Goal: Navigation & Orientation: Find specific page/section

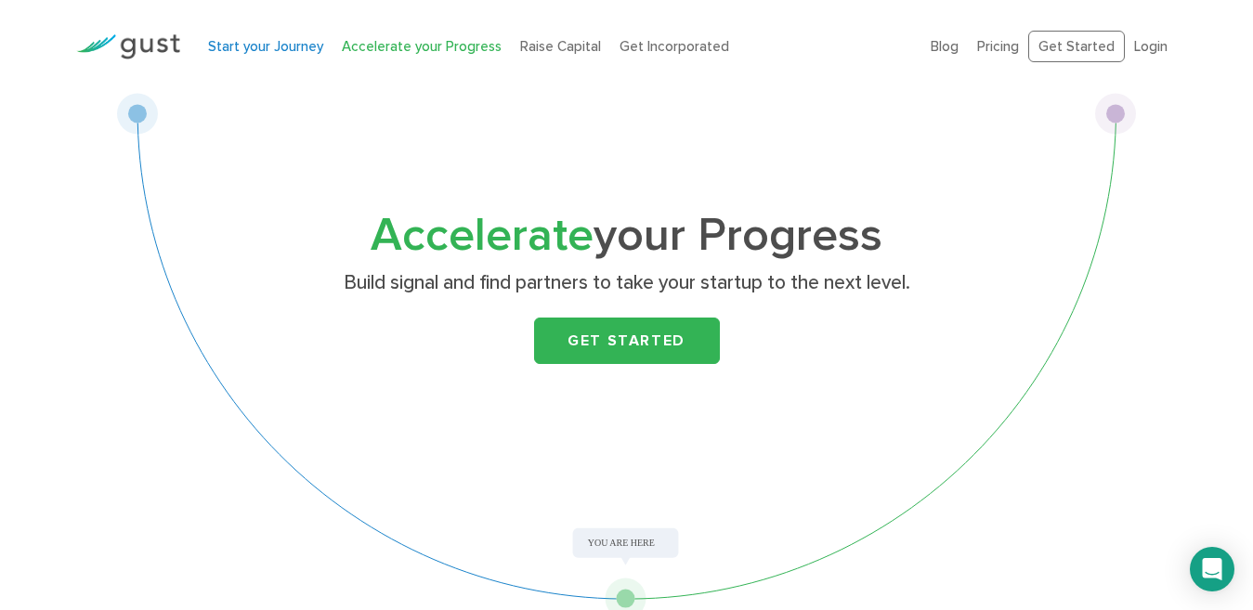
click at [283, 50] on link "Start your Journey" at bounding box center [265, 46] width 115 height 17
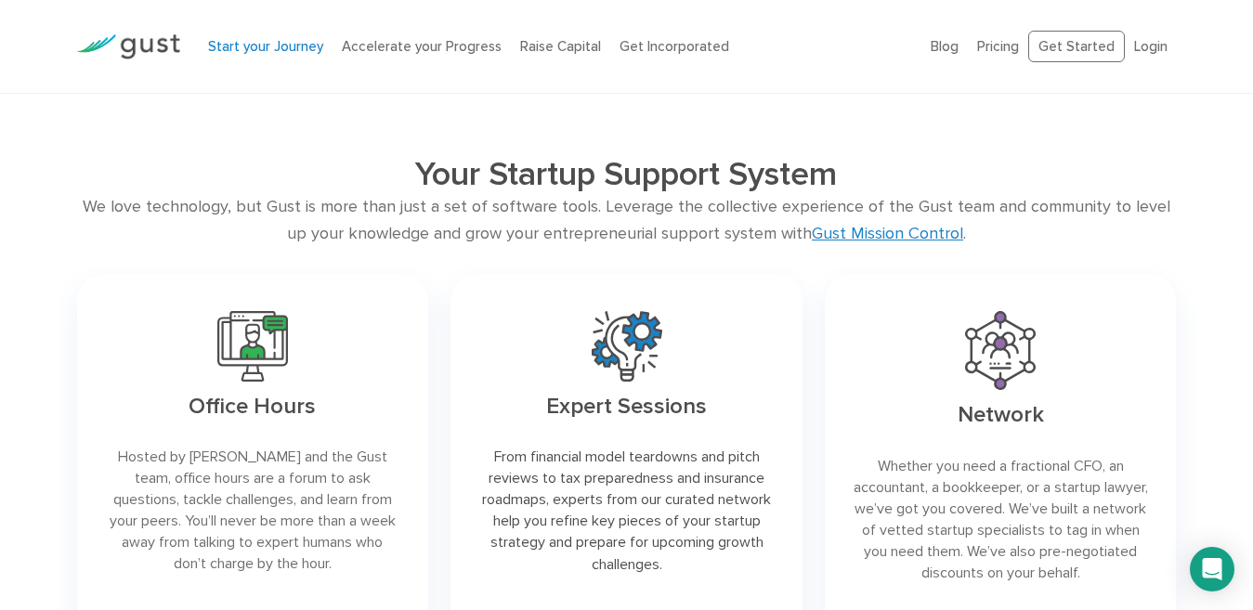
scroll to position [2694, 0]
